Goal: Complete application form: Complete application form

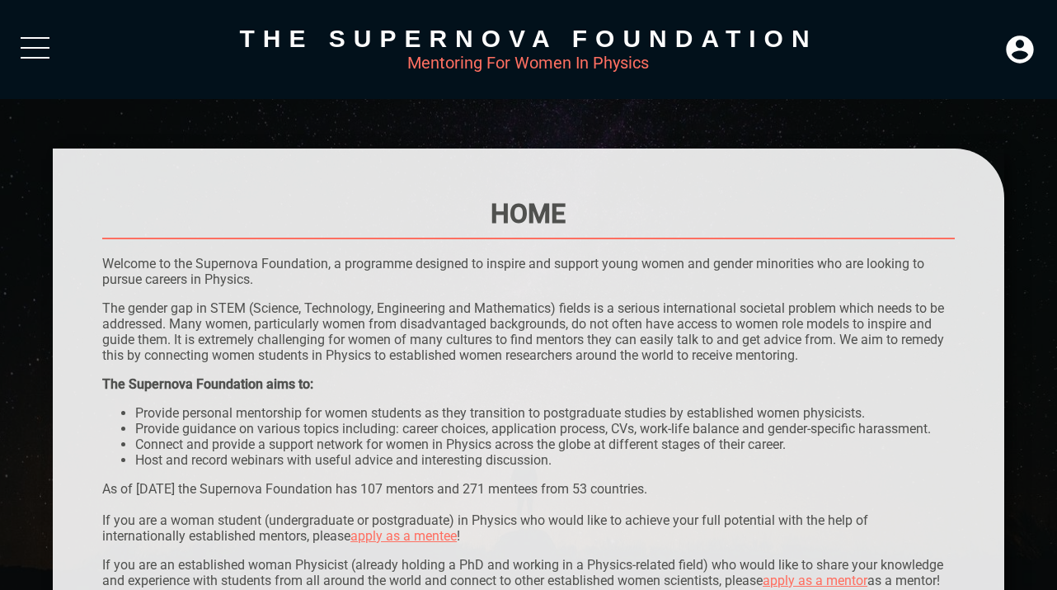
click at [27, 43] on div at bounding box center [35, 52] width 29 height 30
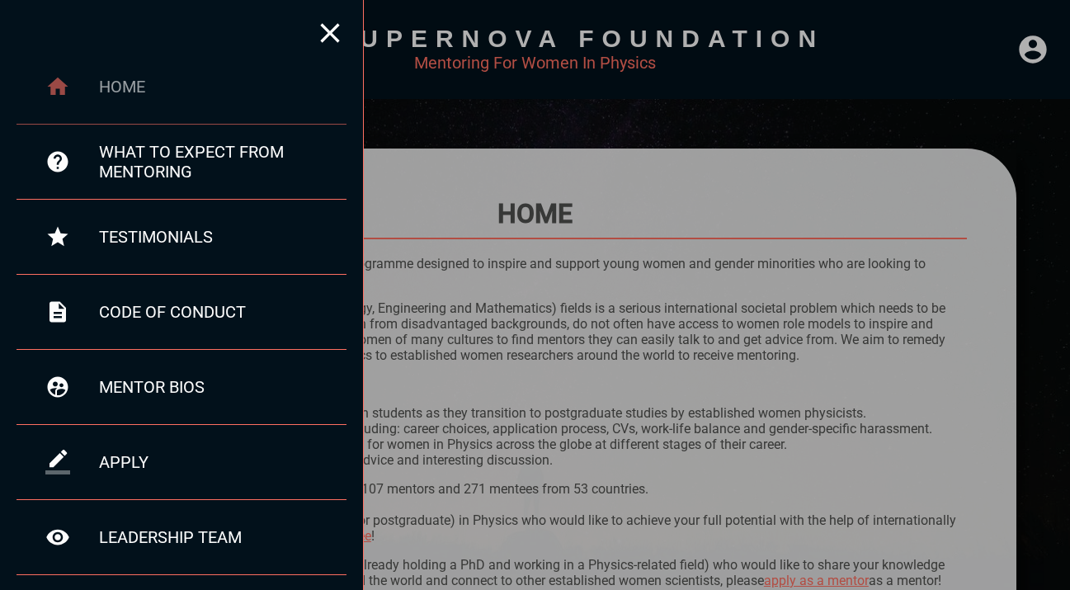
click at [125, 98] on div "home" at bounding box center [181, 86] width 330 height 75
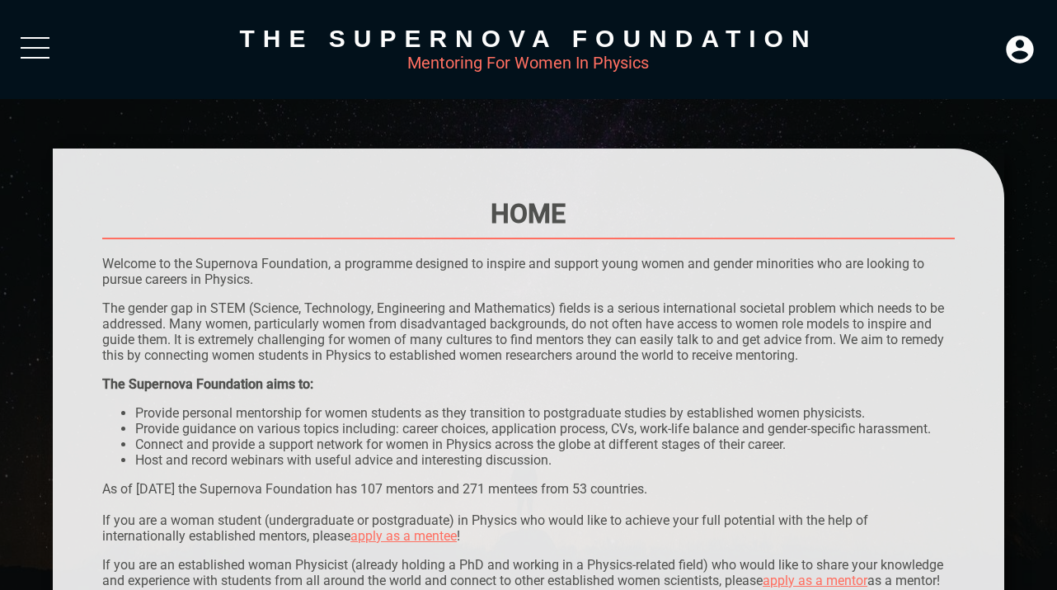
click at [21, 51] on div at bounding box center [35, 52] width 29 height 30
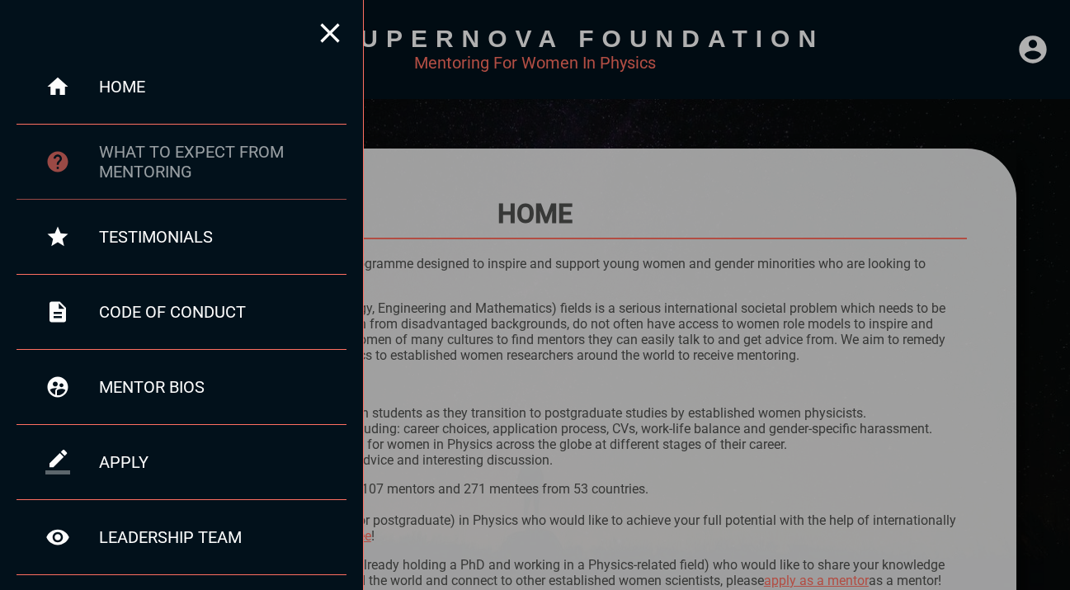
click at [106, 154] on div "what to expect from mentoring" at bounding box center [222, 162] width 247 height 40
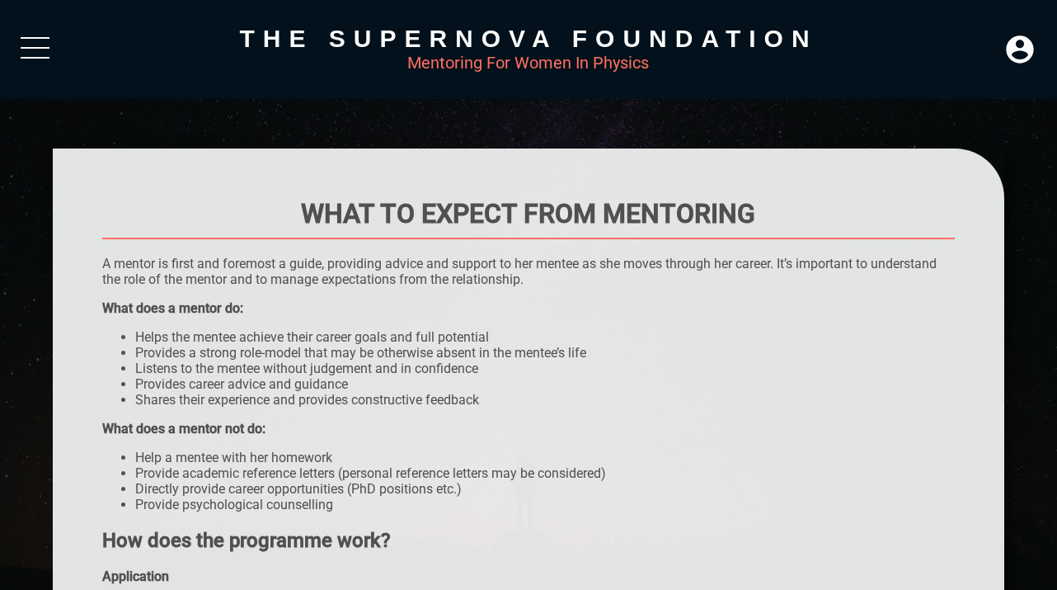
click at [27, 43] on div at bounding box center [35, 52] width 29 height 30
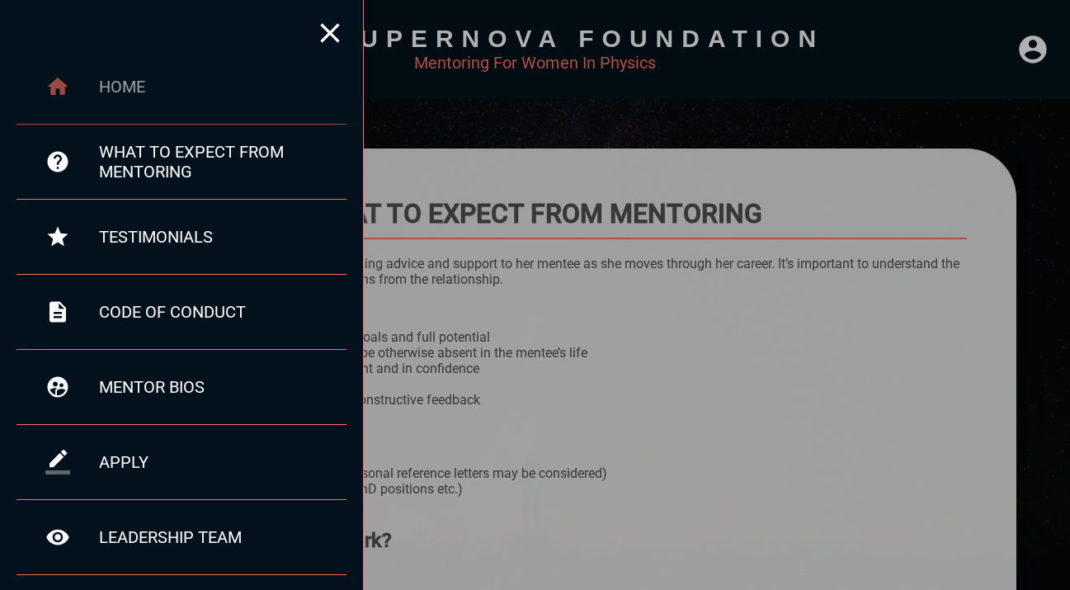
click at [113, 92] on div "home" at bounding box center [222, 87] width 247 height 20
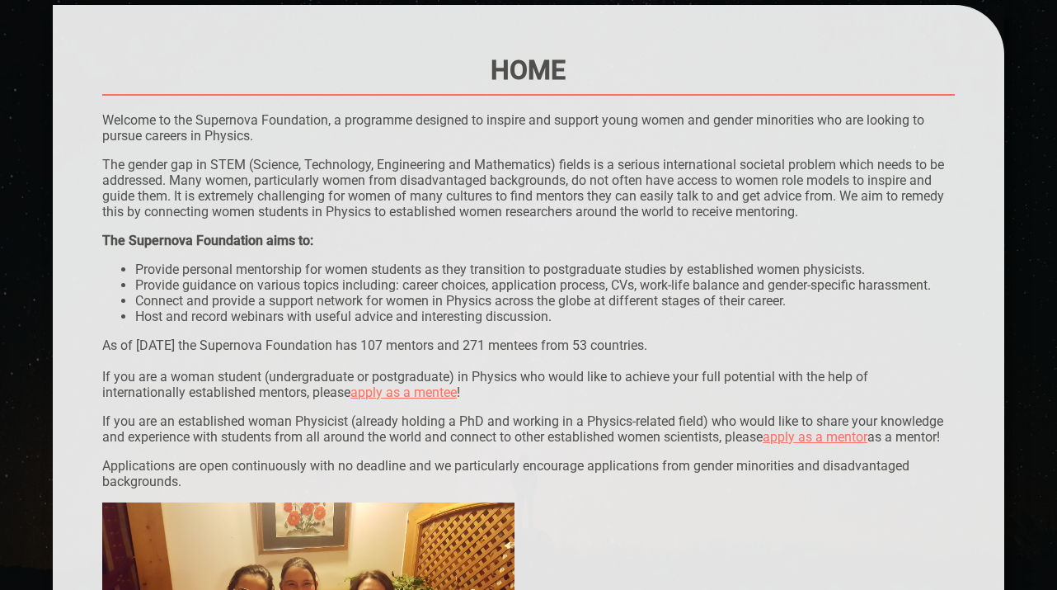
scroll to position [191, 0]
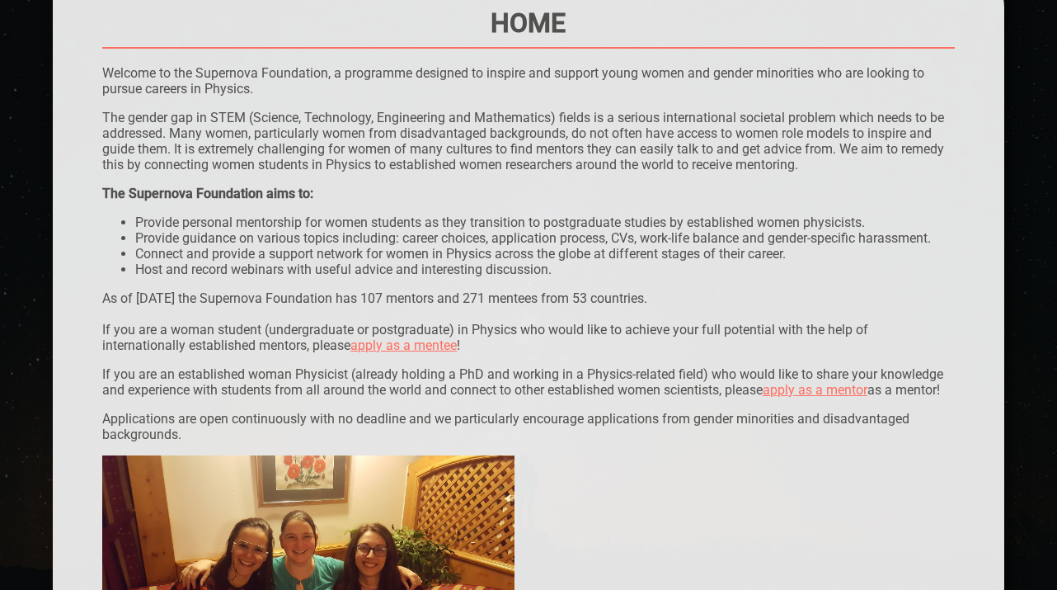
drag, startPoint x: 104, startPoint y: 170, endPoint x: 692, endPoint y: 305, distance: 603.5
copy div "Welcome to the Supernova Foundation, a programme designed to inspire and suppor…"
click at [262, 414] on p "Applications are open continuously with no deadline and we particularly encoura…" at bounding box center [528, 426] width 853 height 31
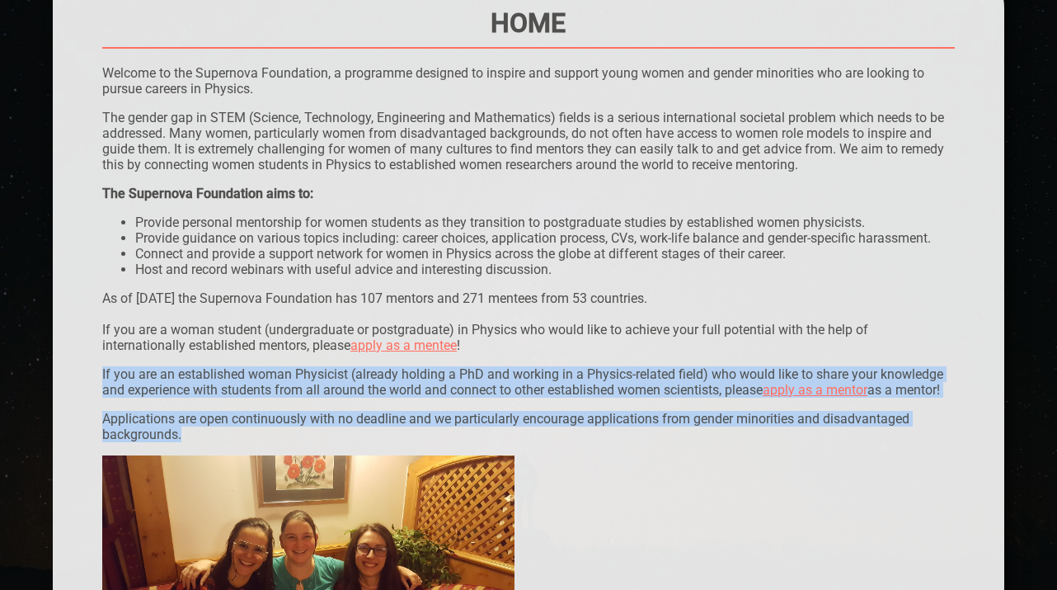
drag, startPoint x: 103, startPoint y: 374, endPoint x: 186, endPoint y: 437, distance: 104.1
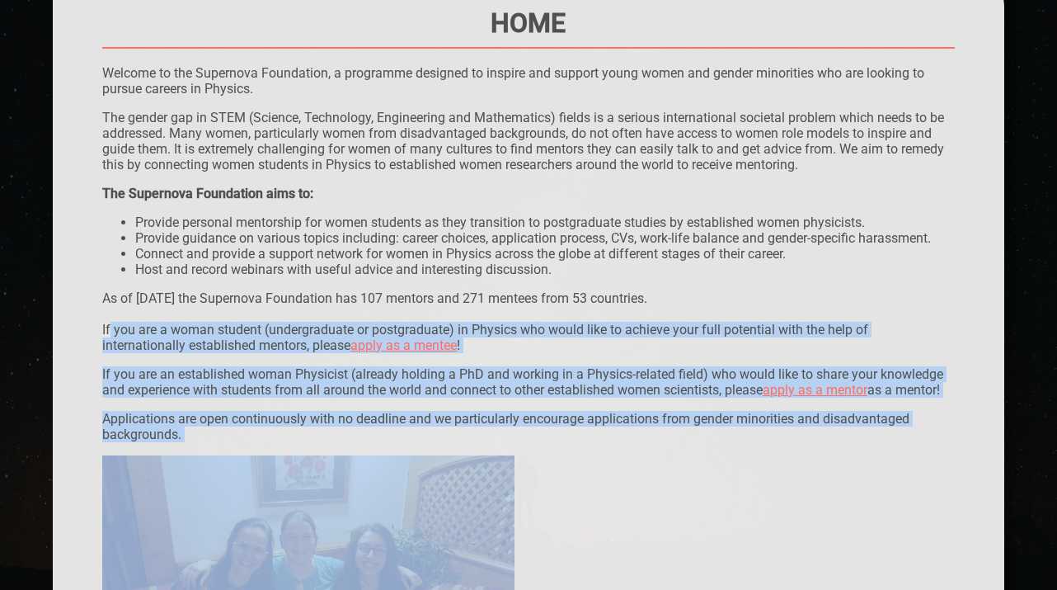
drag, startPoint x: 106, startPoint y: 327, endPoint x: 219, endPoint y: 461, distance: 176.2
copy div "f you are a woman student (undergraduate or postgraduate) in Physics who would …"
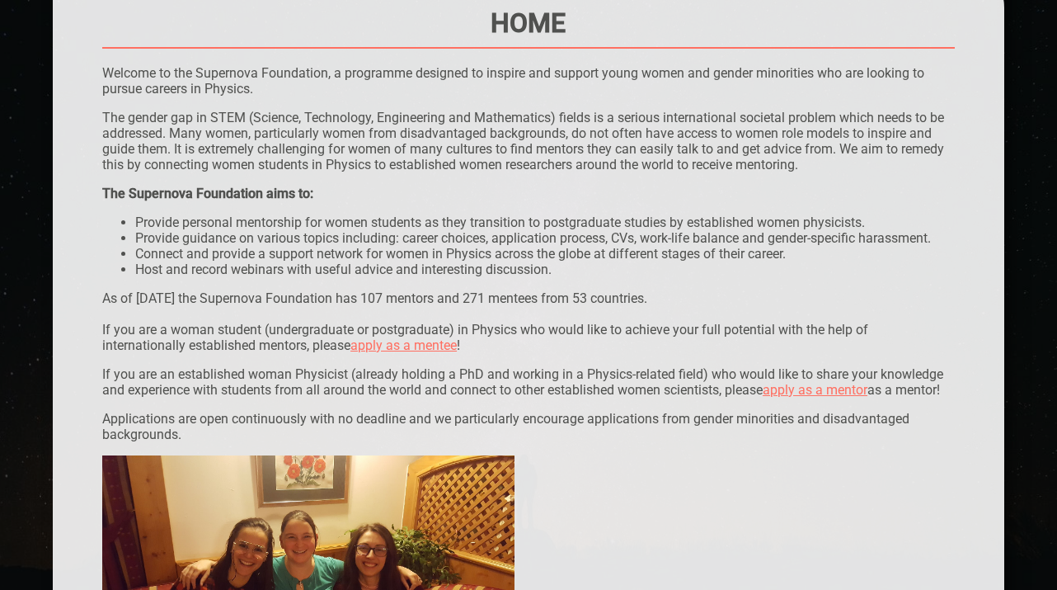
click at [421, 219] on li "Provide personal mentorship for women students as they transition to postgradua…" at bounding box center [545, 222] width 820 height 16
drag, startPoint x: 103, startPoint y: 191, endPoint x: 700, endPoint y: 304, distance: 607.9
copy div "The Supernova Foundation aims to: Provide personal mentorship for women student…"
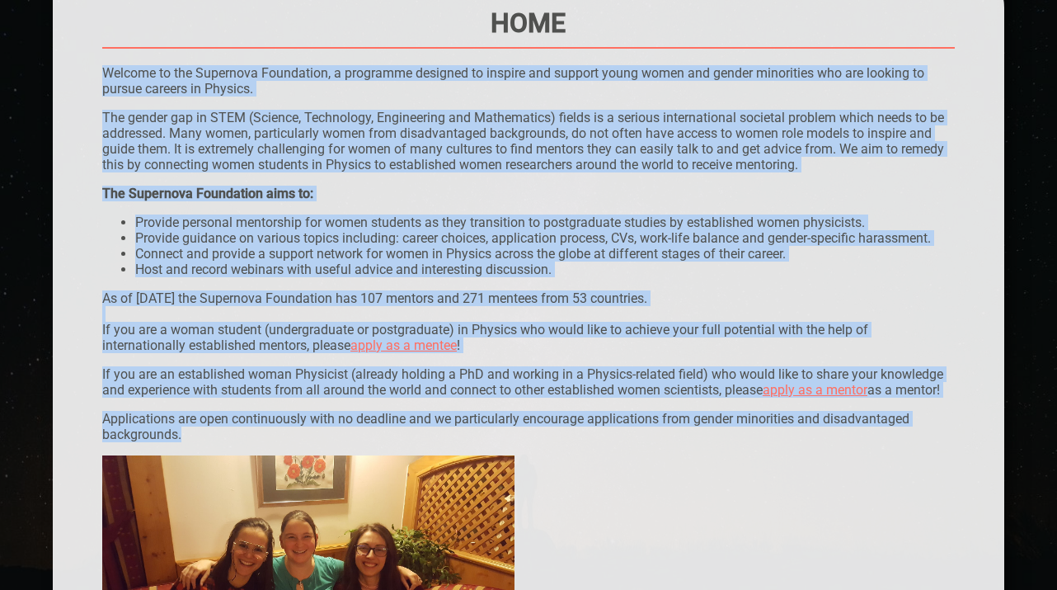
drag, startPoint x: 103, startPoint y: 68, endPoint x: 190, endPoint y: 443, distance: 384.4
copy div "Welcome to the Supernova Foundation, a programme designed to inspire and suppor…"
click at [514, 214] on div "The Supernova Foundation aims to: Provide personal mentorship for women student…" at bounding box center [528, 232] width 853 height 92
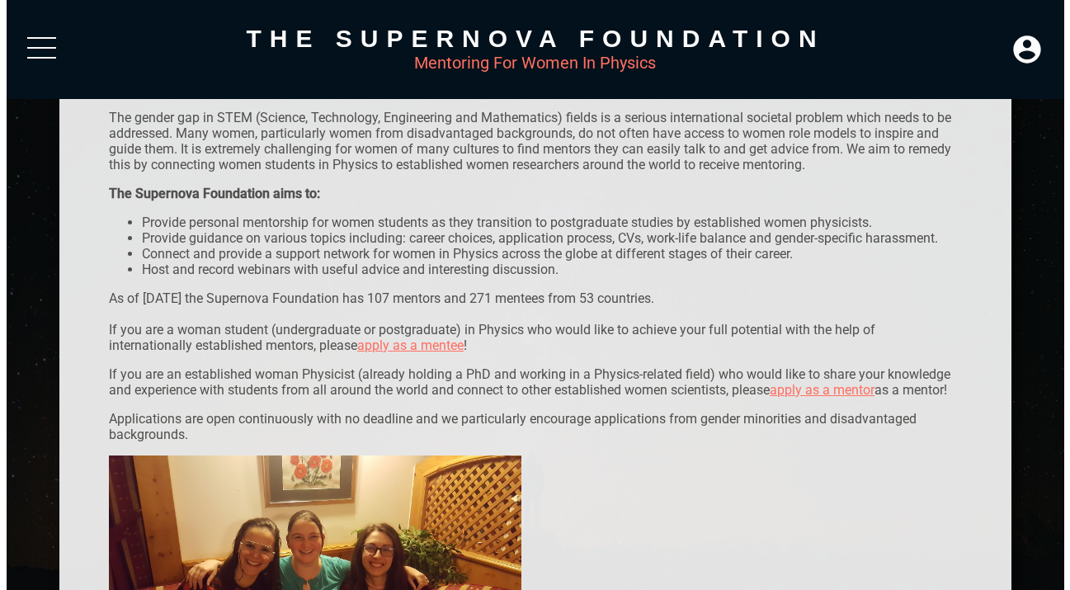
scroll to position [0, 0]
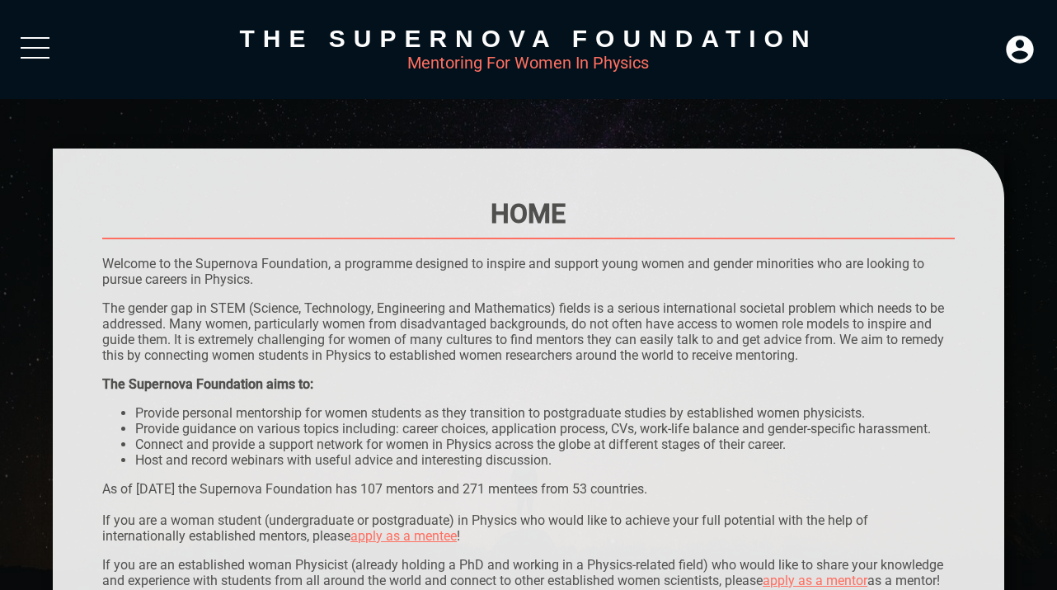
click at [40, 46] on div at bounding box center [35, 52] width 29 height 30
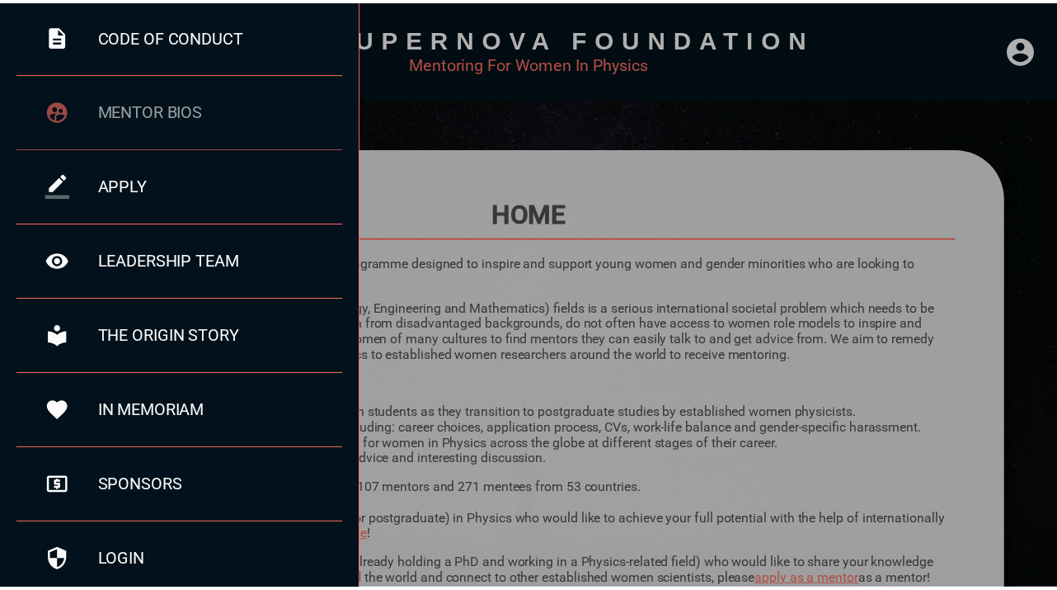
scroll to position [281, 0]
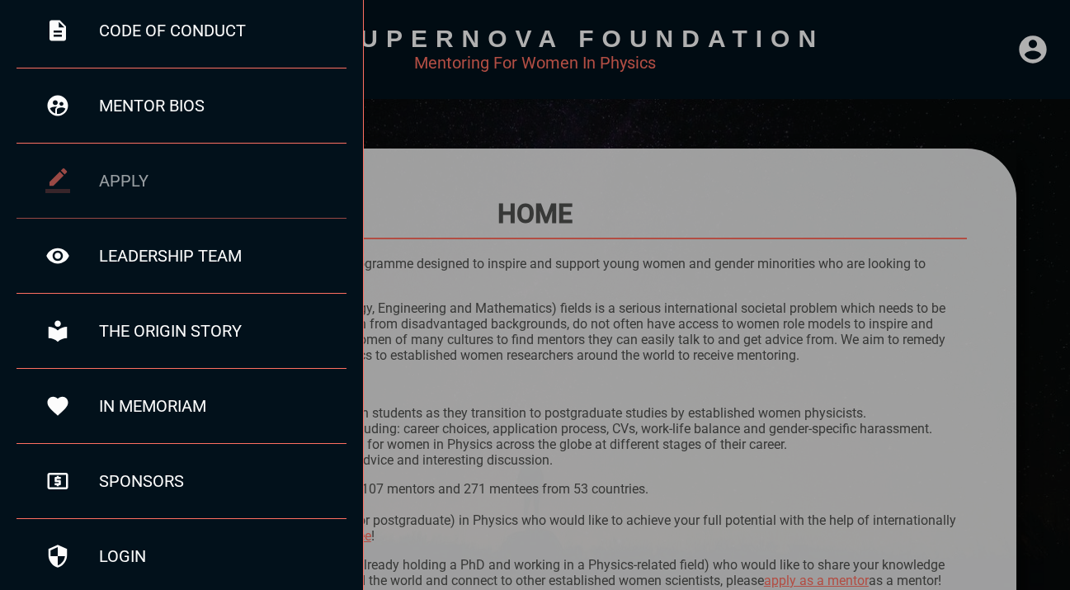
click at [123, 165] on div "apply" at bounding box center [181, 181] width 330 height 75
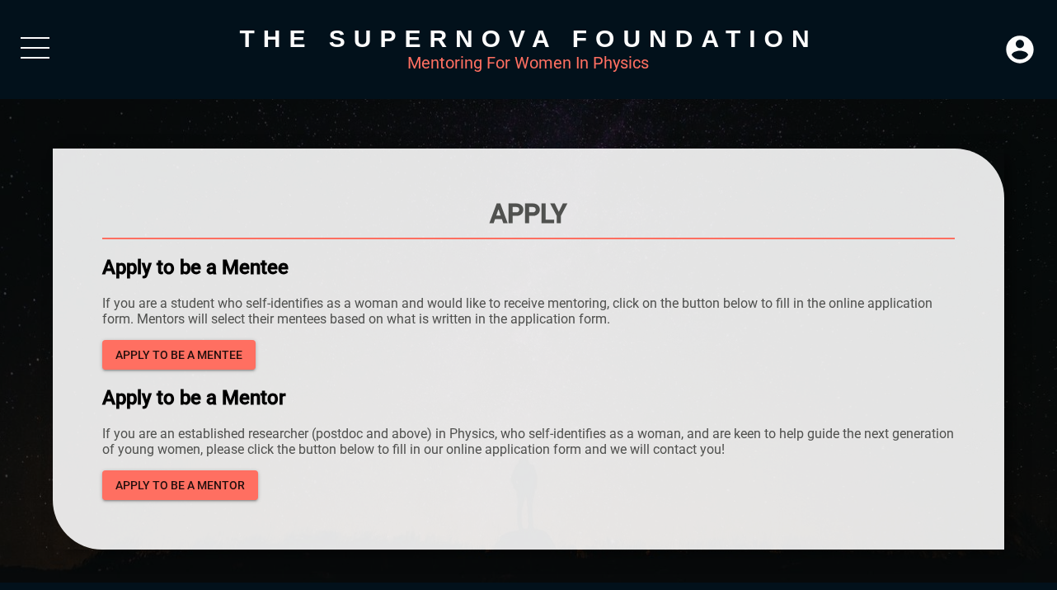
click at [57, 53] on div "Mentoring For Women In Physics" at bounding box center [529, 63] width 952 height 20
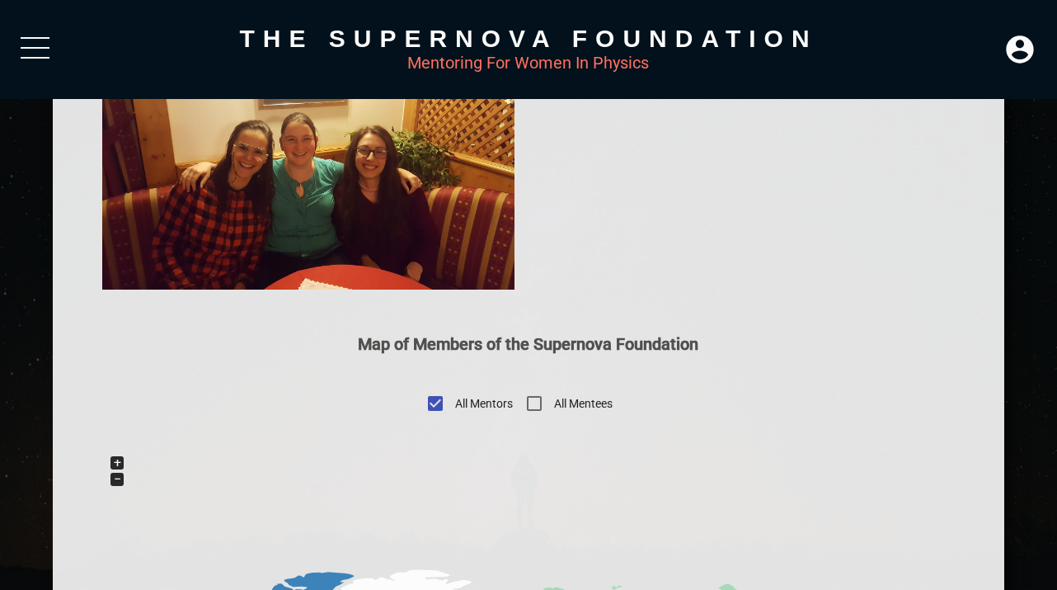
scroll to position [418, 0]
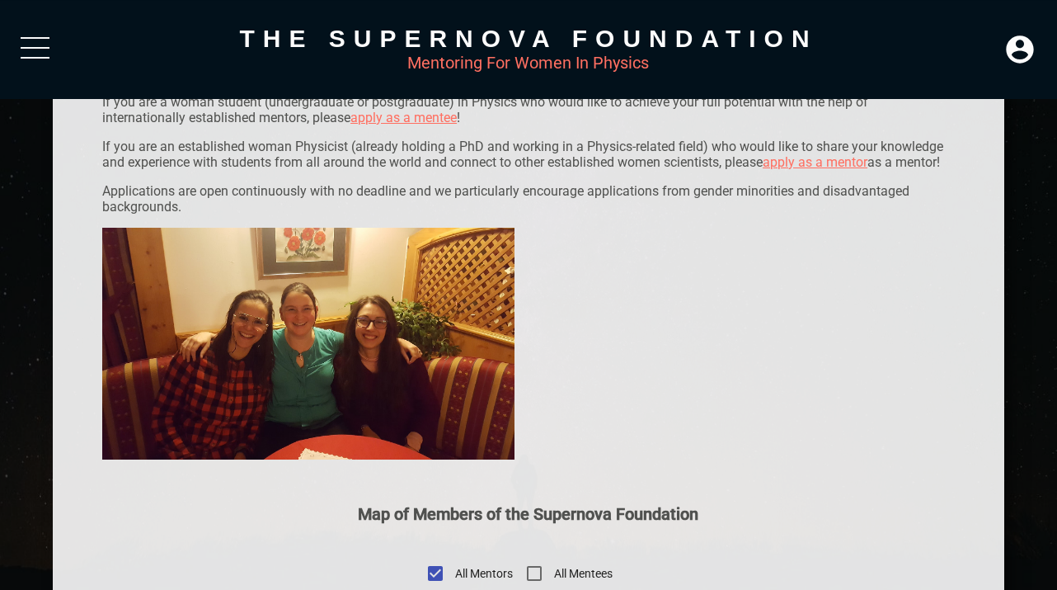
click at [384, 329] on img at bounding box center [308, 344] width 412 height 232
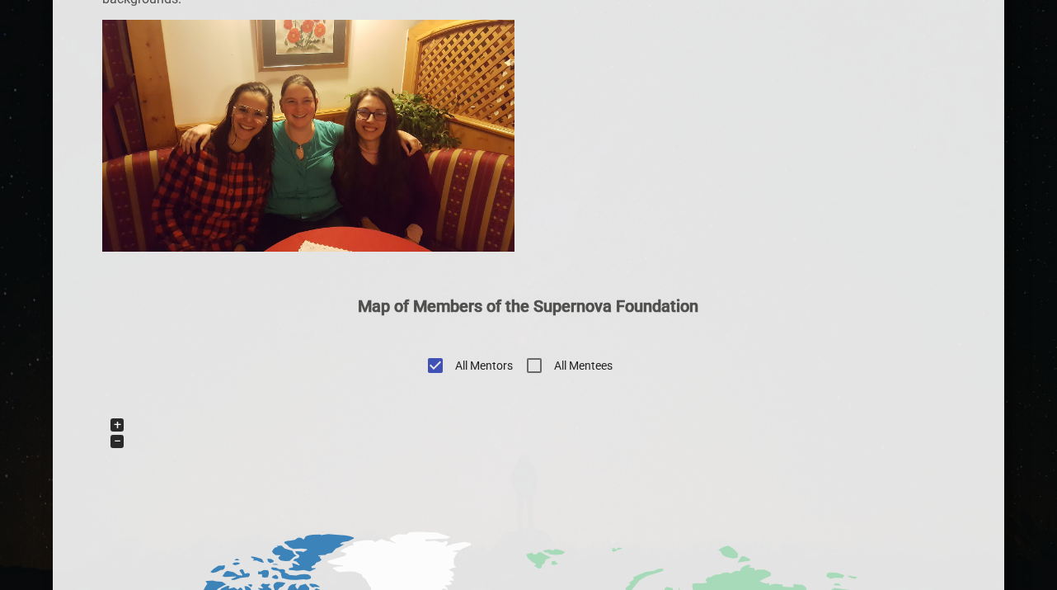
scroll to position [0, 0]
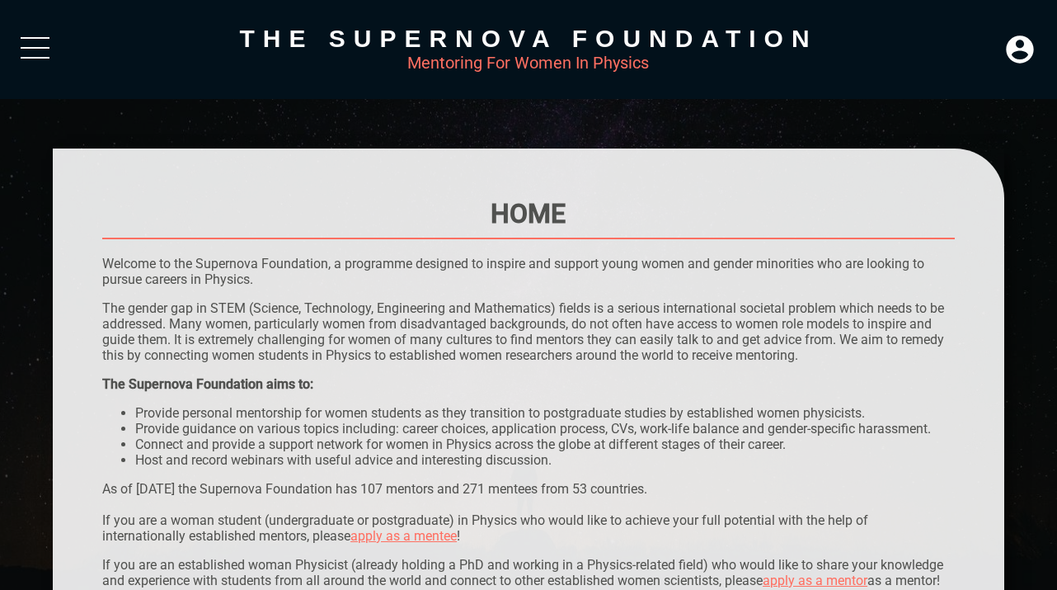
click at [31, 60] on div at bounding box center [35, 52] width 29 height 30
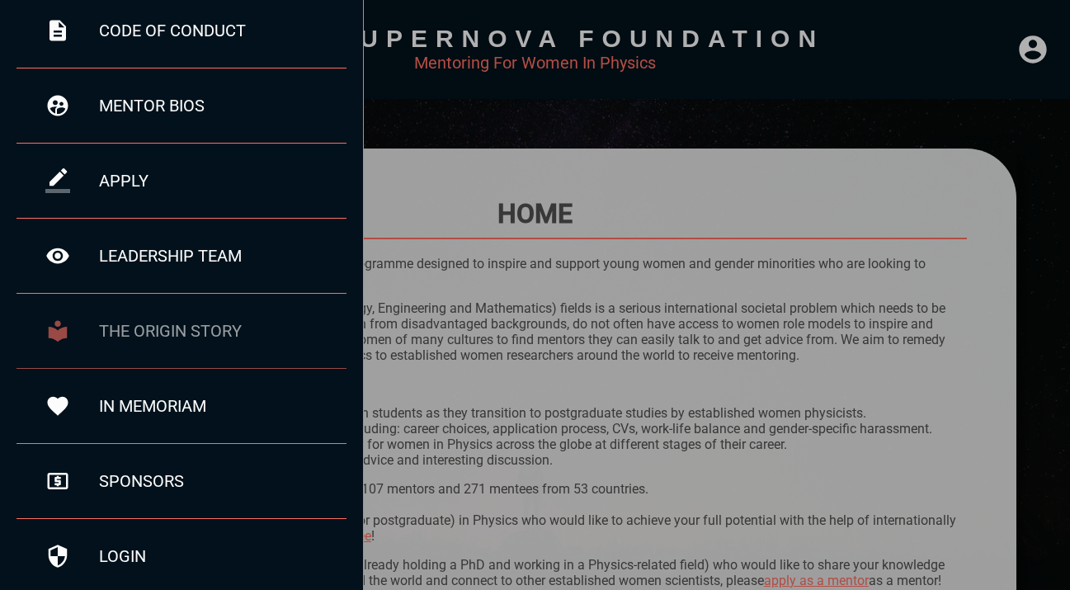
click at [148, 332] on div "the origin story" at bounding box center [222, 331] width 247 height 20
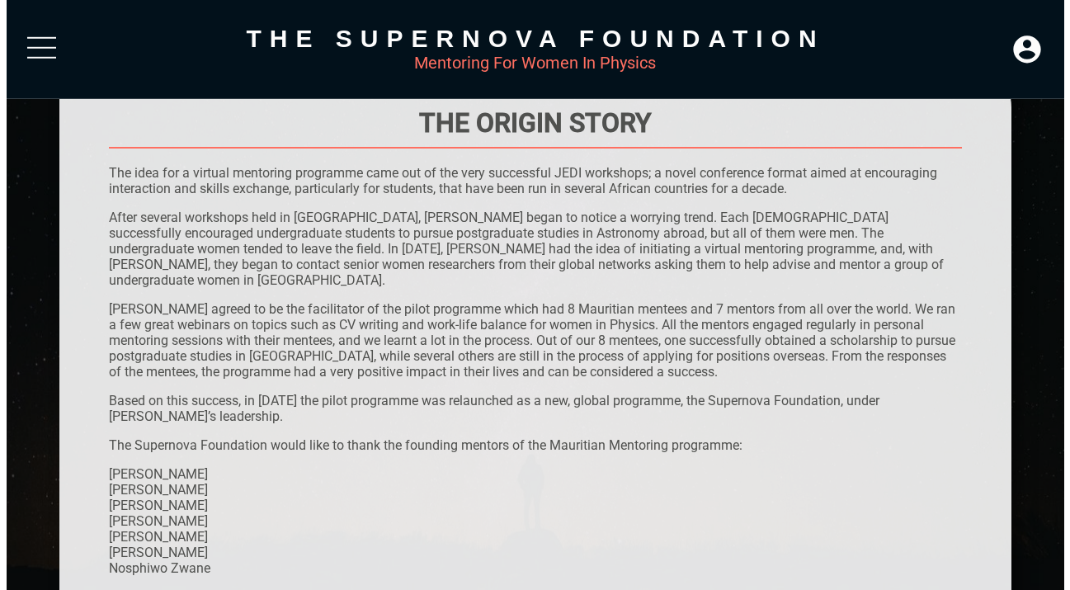
scroll to position [82, 0]
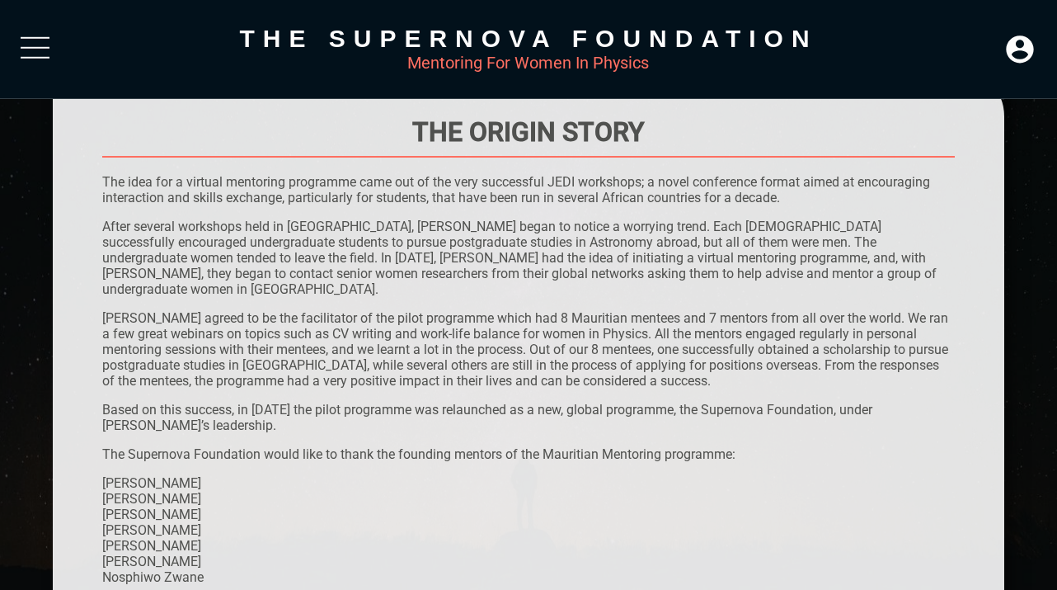
click at [35, 45] on div at bounding box center [35, 52] width 29 height 30
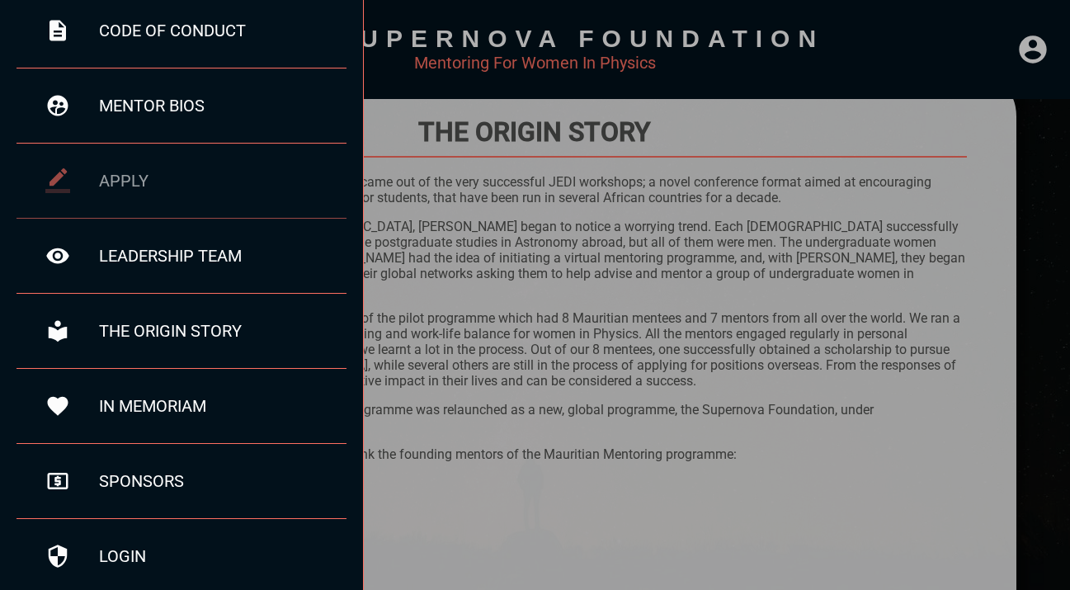
click at [103, 156] on div "apply" at bounding box center [181, 181] width 330 height 75
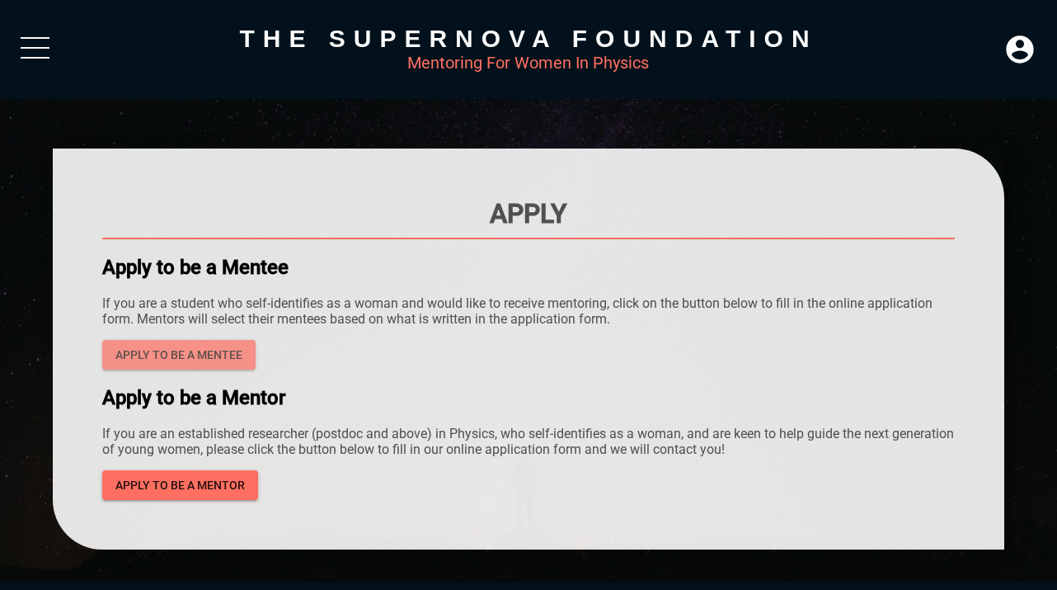
click at [208, 346] on span "Apply to be a mentee" at bounding box center [178, 355] width 127 height 21
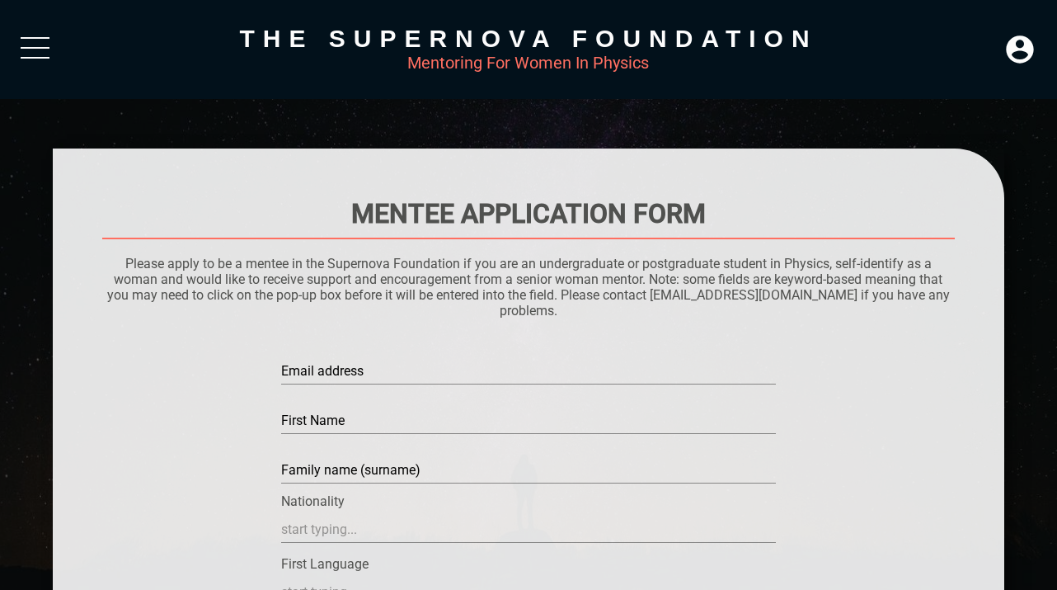
click at [178, 136] on div at bounding box center [528, 295] width 1057 height 590
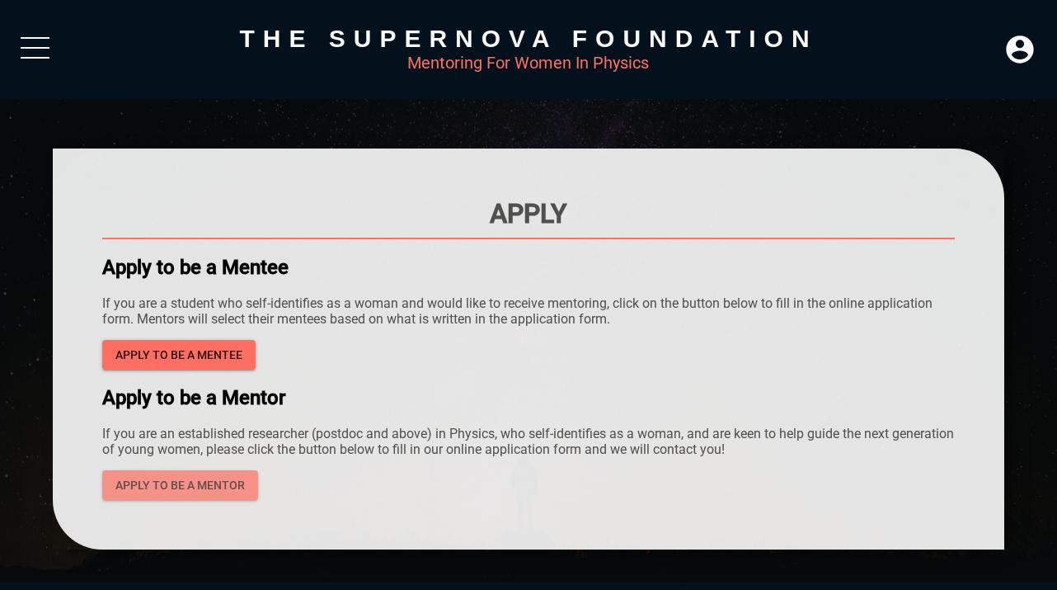
click at [191, 487] on span "apply to be a mentor" at bounding box center [180, 485] width 130 height 21
